Goal: Navigation & Orientation: Understand site structure

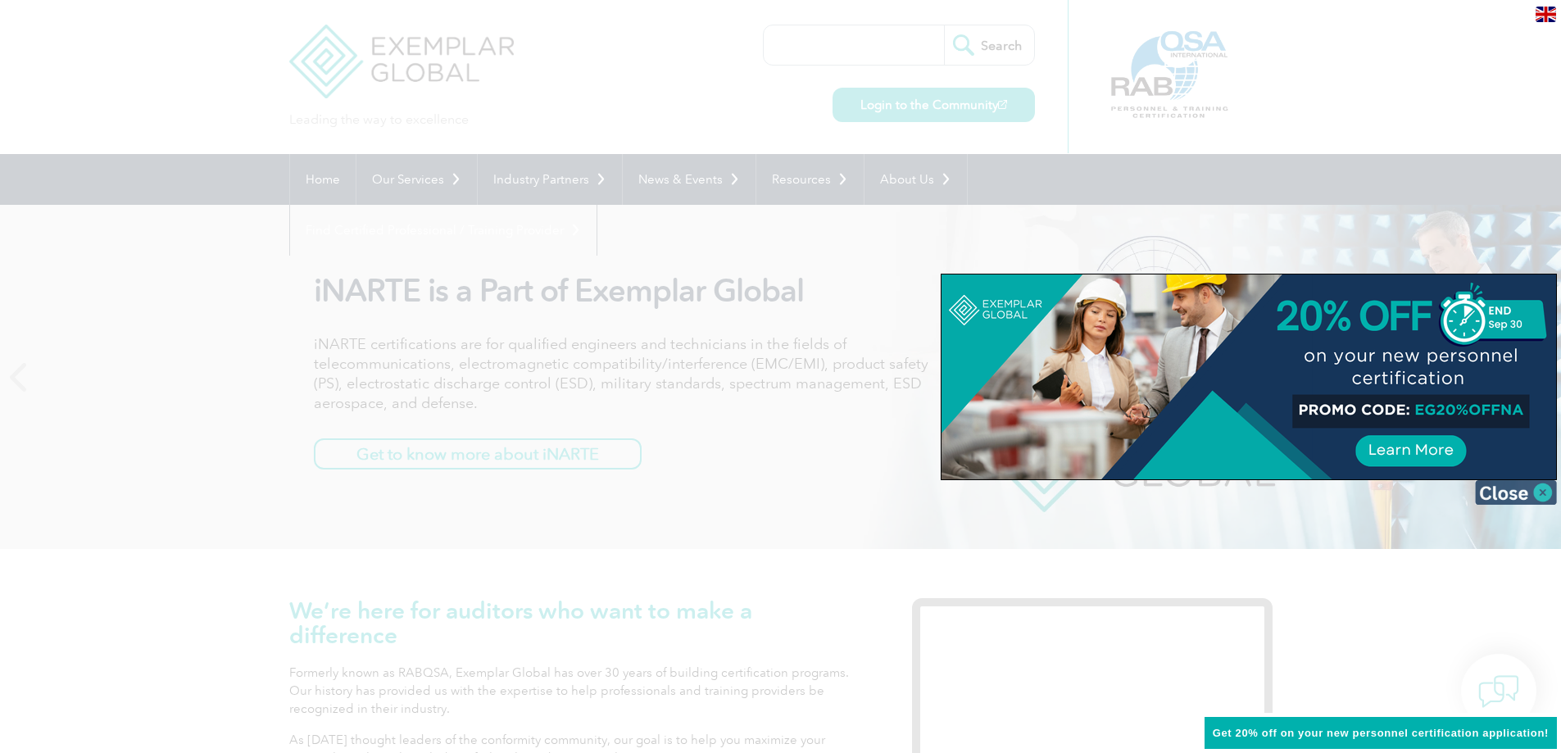
click at [1548, 489] on img at bounding box center [1516, 492] width 82 height 25
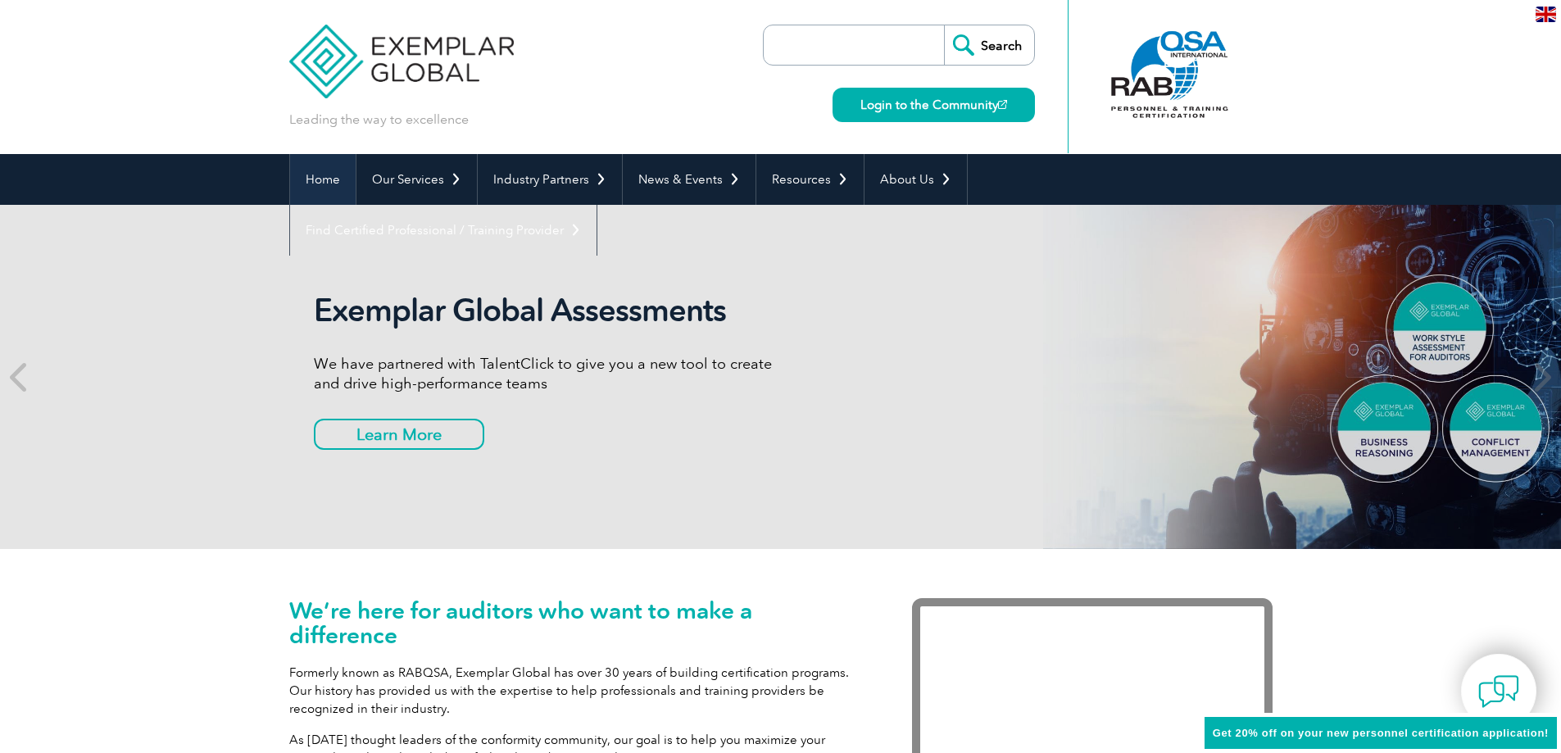
click at [313, 177] on link "Home" at bounding box center [323, 179] width 66 height 51
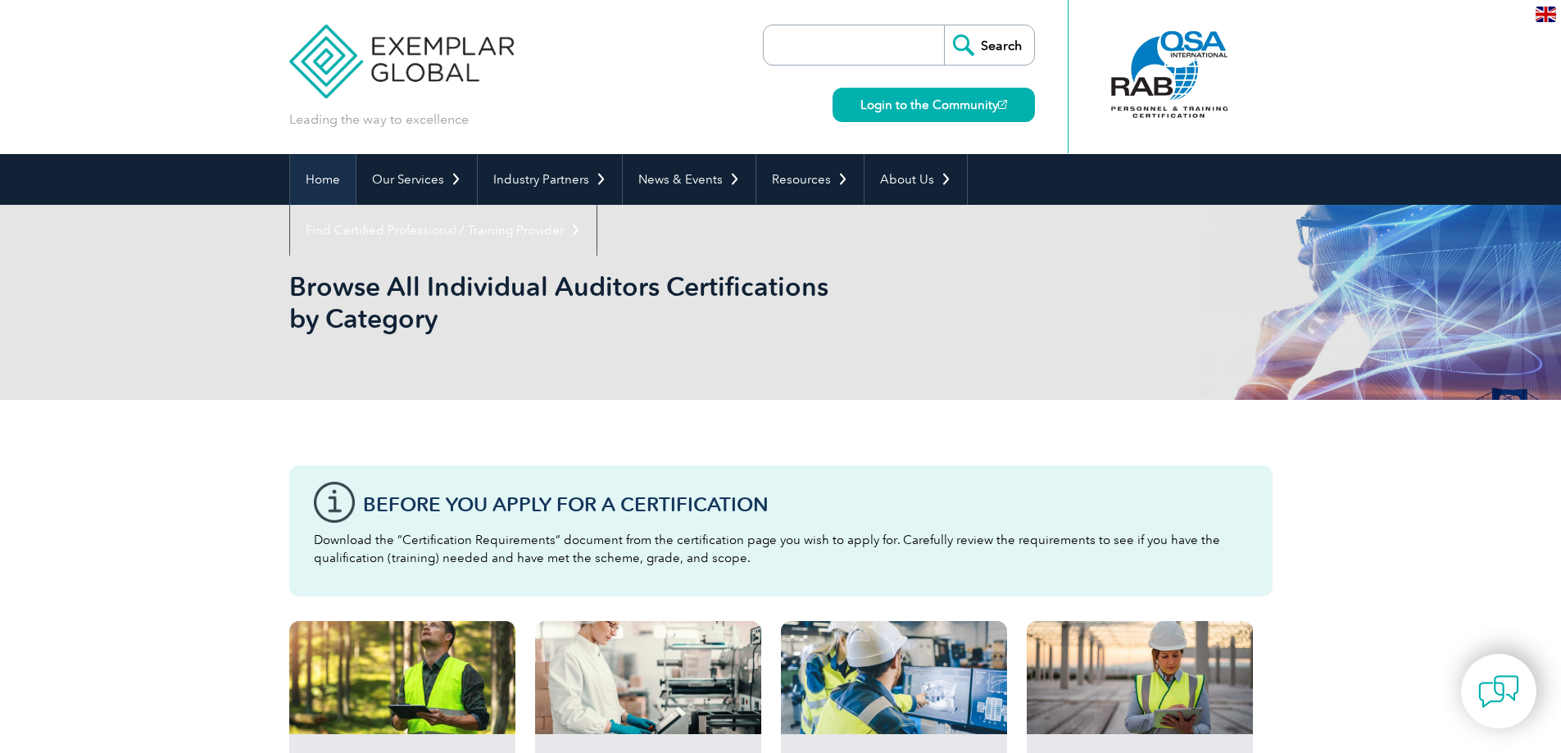
click at [330, 176] on link "Home" at bounding box center [323, 179] width 66 height 51
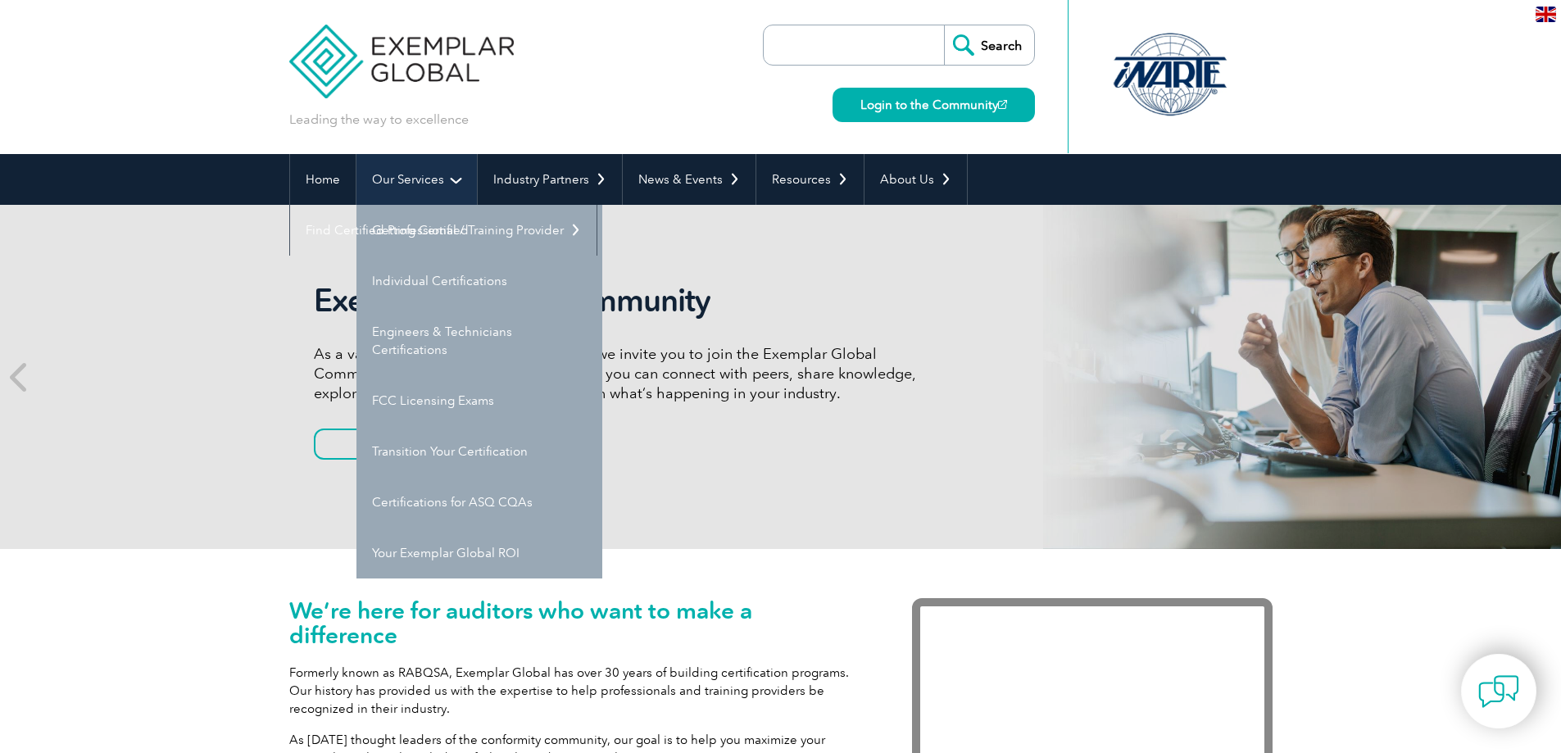
click at [443, 181] on link "Our Services" at bounding box center [417, 179] width 120 height 51
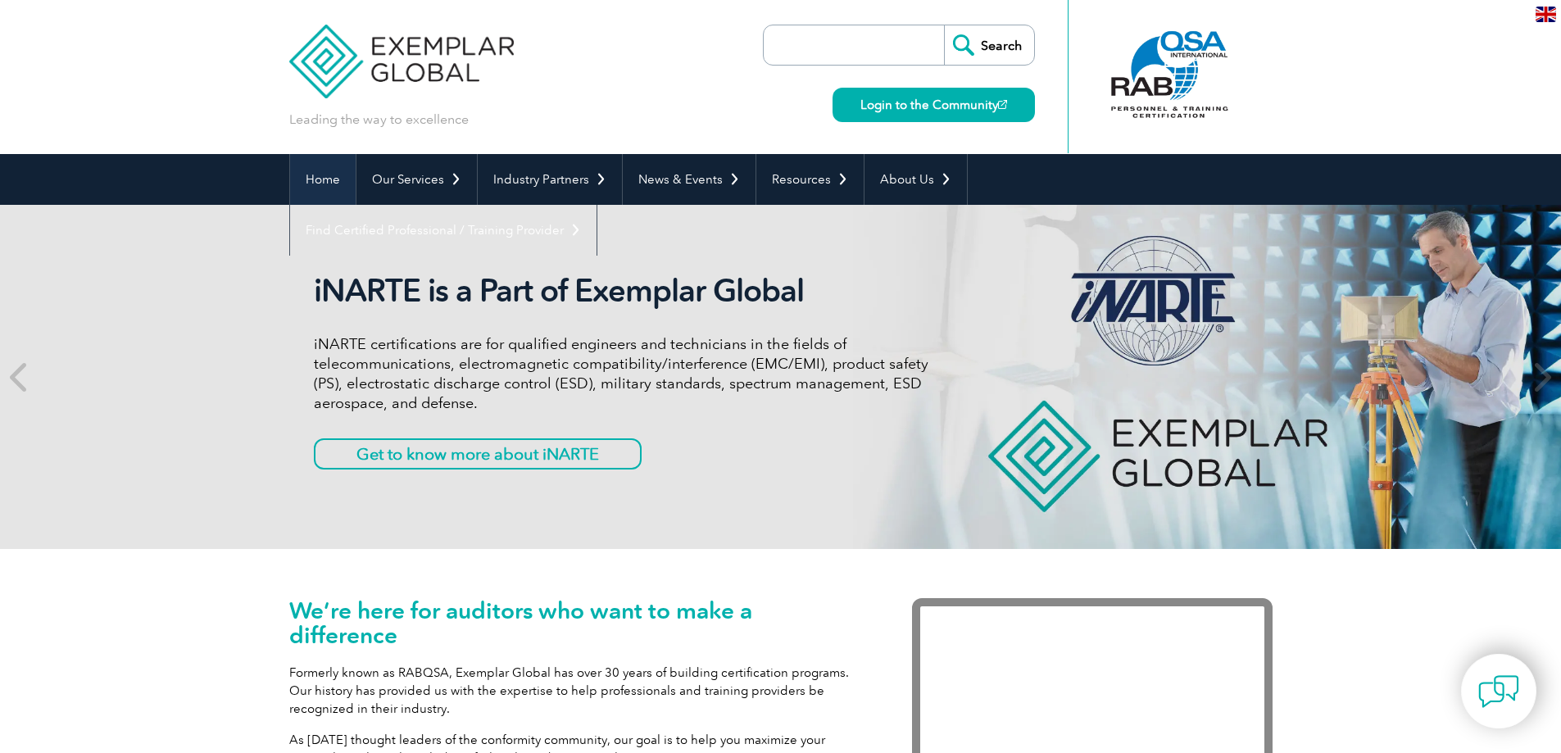
click at [321, 179] on link "Home" at bounding box center [323, 179] width 66 height 51
